Goal: Task Accomplishment & Management: Manage account settings

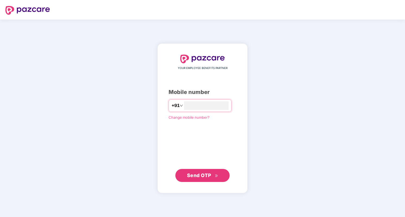
type input "**********"
click at [210, 177] on span "Send OTP" at bounding box center [199, 175] width 24 height 6
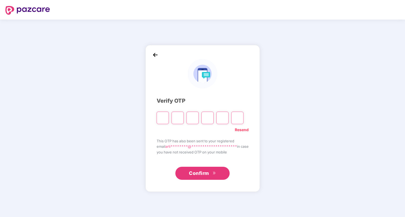
type input "*"
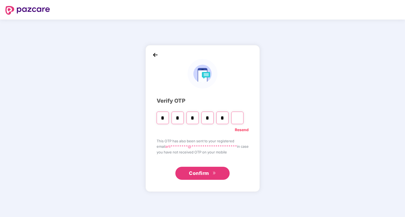
type input "*"
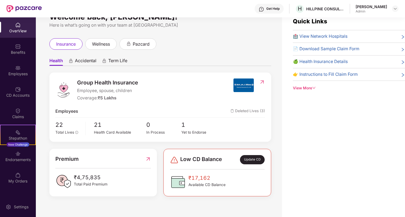
scroll to position [17, 0]
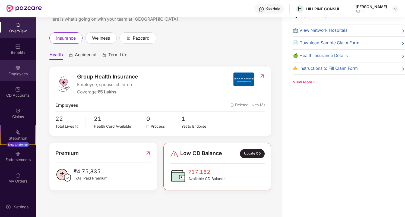
click at [20, 69] on img at bounding box center [17, 67] width 5 height 5
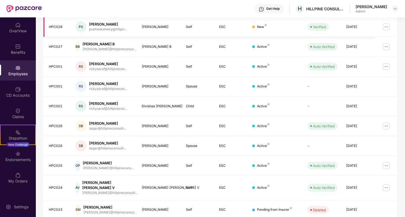
scroll to position [115, 0]
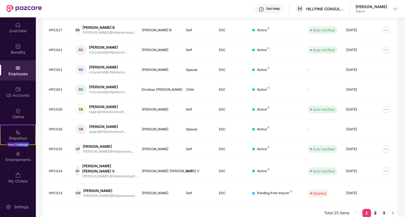
click at [377, 209] on link "2" at bounding box center [375, 213] width 9 height 8
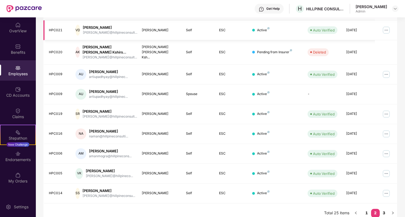
click at [389, 29] on img at bounding box center [386, 30] width 9 height 9
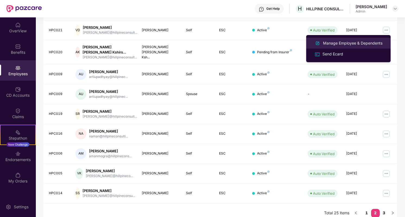
click at [370, 41] on div "Manage Employee & Dependents" at bounding box center [353, 43] width 62 height 6
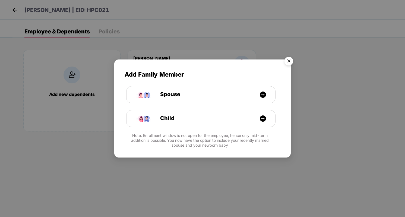
click at [288, 58] on img "Close" at bounding box center [288, 61] width 15 height 15
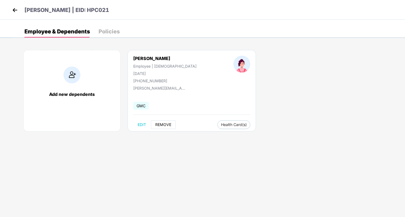
click at [157, 122] on span "REMOVE" at bounding box center [163, 124] width 16 height 4
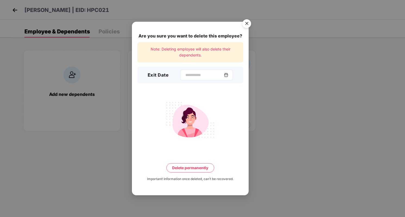
click at [228, 74] on img at bounding box center [226, 75] width 4 height 4
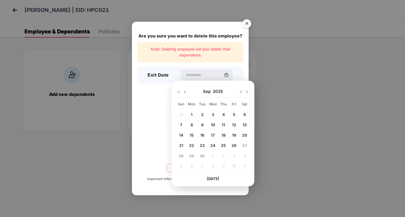
click at [232, 145] on span "26" at bounding box center [233, 145] width 5 height 5
type input "**********"
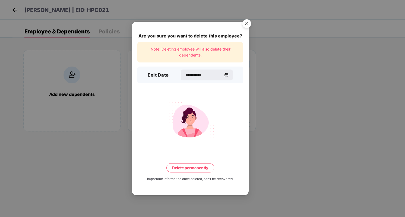
click at [205, 167] on button "Delete permanently" at bounding box center [190, 167] width 48 height 9
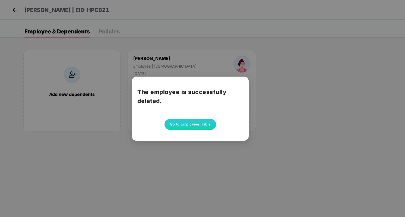
click at [194, 126] on button "Go to Employees Table" at bounding box center [190, 124] width 52 height 11
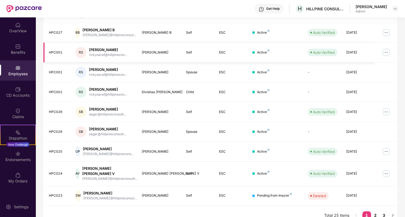
scroll to position [115, 0]
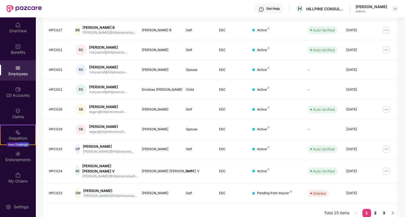
click at [376, 209] on link "2" at bounding box center [375, 213] width 9 height 8
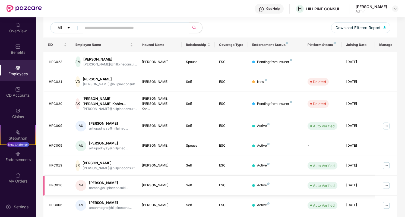
scroll to position [61, 0]
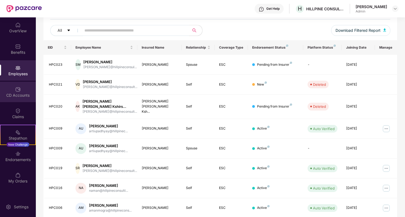
click at [21, 97] on div "CD Accounts" at bounding box center [18, 95] width 36 height 5
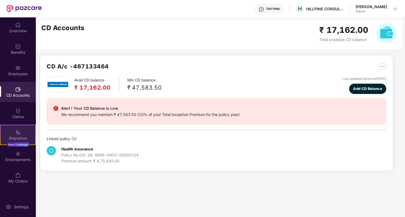
click at [14, 133] on div "Stepathon New Challenge" at bounding box center [18, 135] width 36 height 20
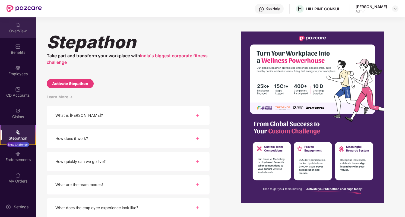
click at [24, 24] on div "OverView" at bounding box center [18, 27] width 36 height 20
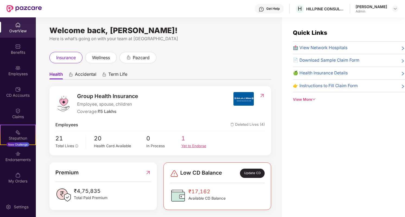
click at [199, 147] on div "Yet to Endorse" at bounding box center [198, 146] width 35 height 6
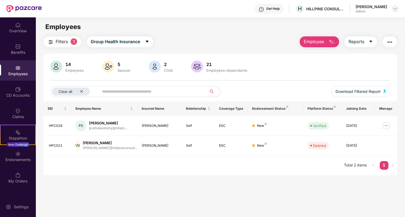
click at [394, 7] on img at bounding box center [395, 9] width 4 height 4
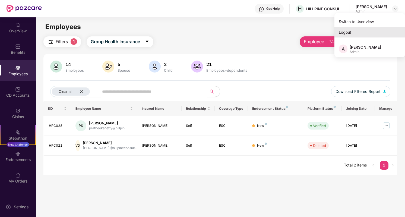
click at [348, 34] on div "Logout" at bounding box center [369, 32] width 71 height 11
